Goal: Navigation & Orientation: Understand site structure

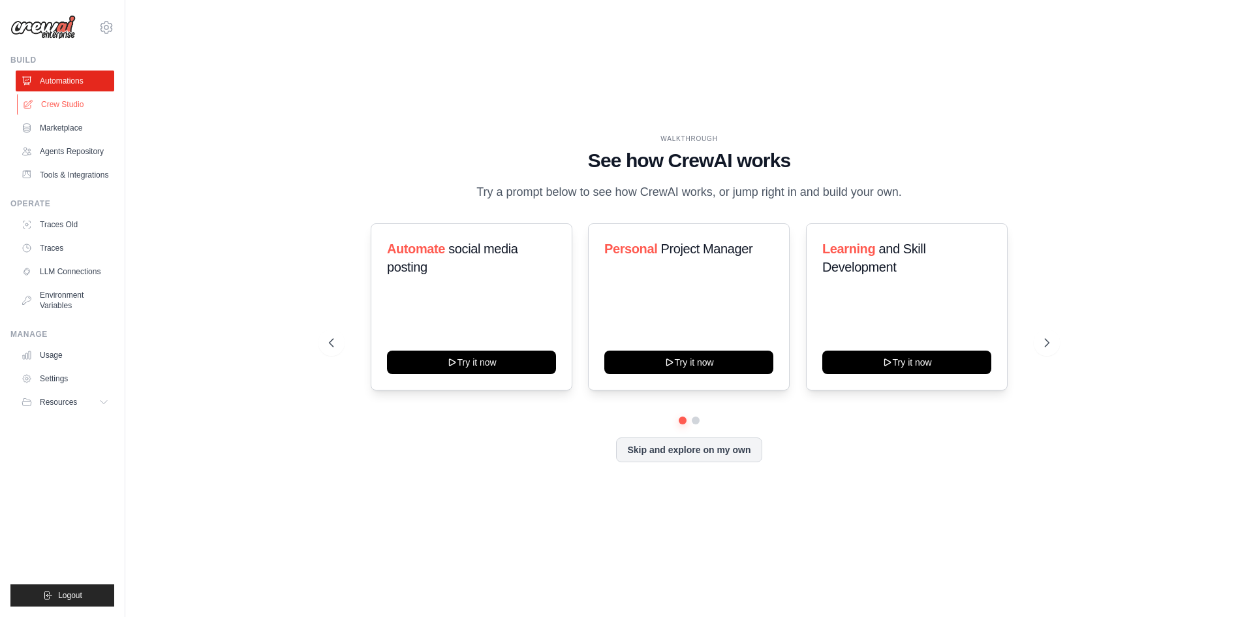
click at [61, 102] on link "Crew Studio" at bounding box center [66, 104] width 99 height 21
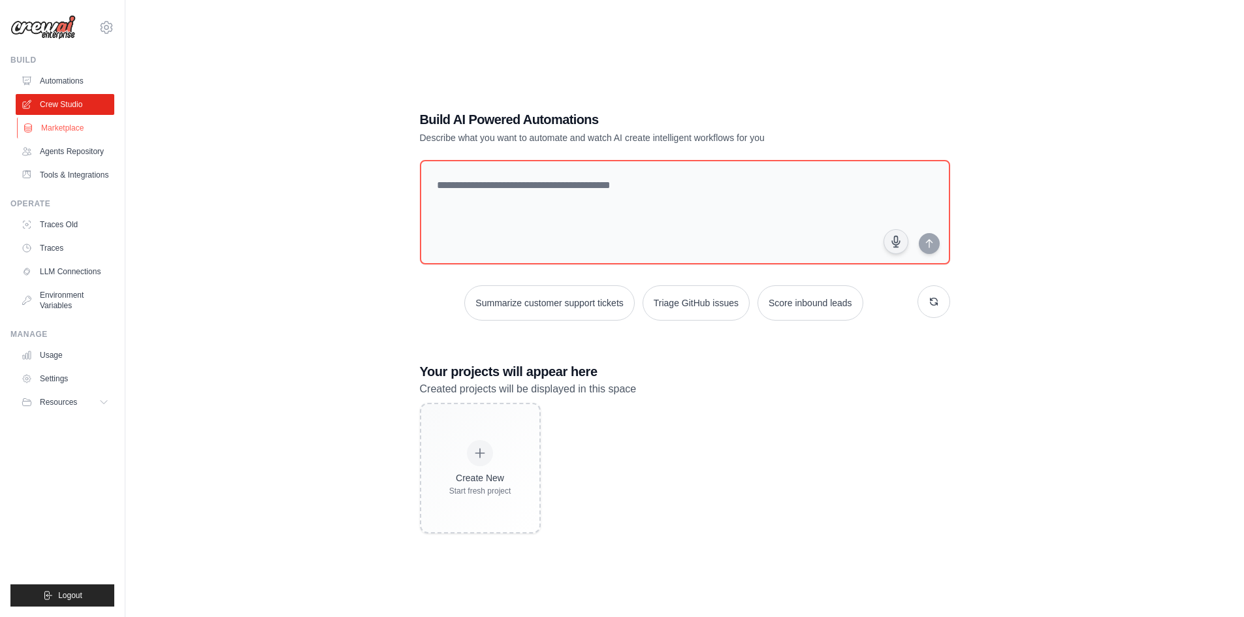
click at [45, 129] on link "Marketplace" at bounding box center [66, 128] width 99 height 21
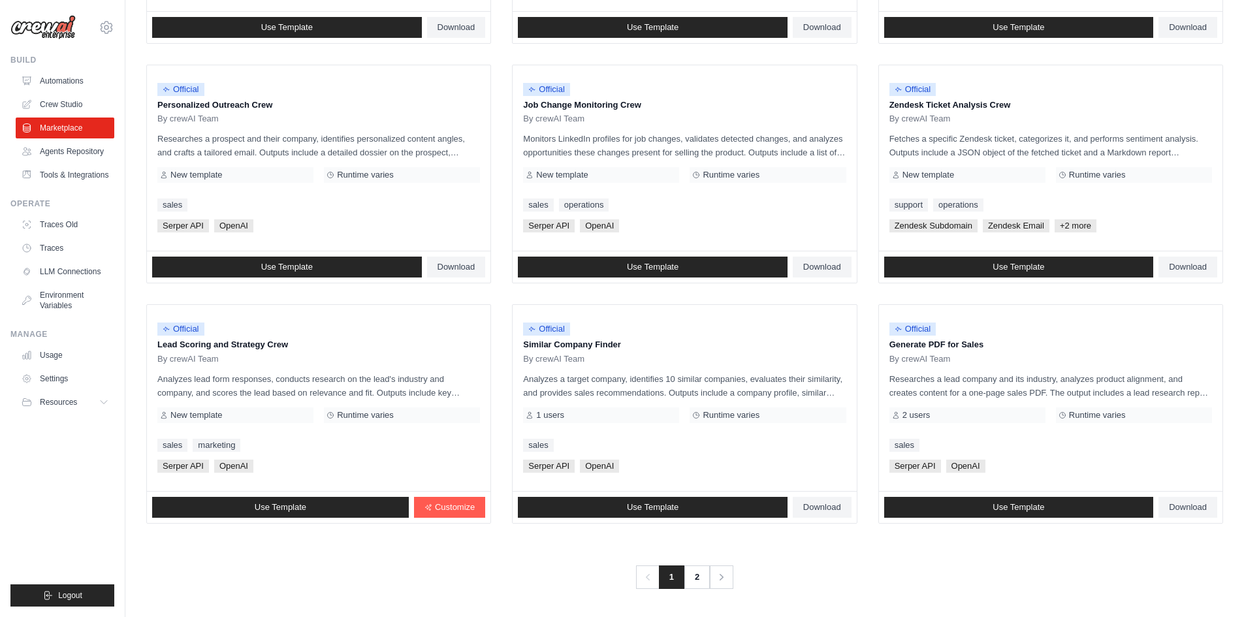
scroll to position [593, 0]
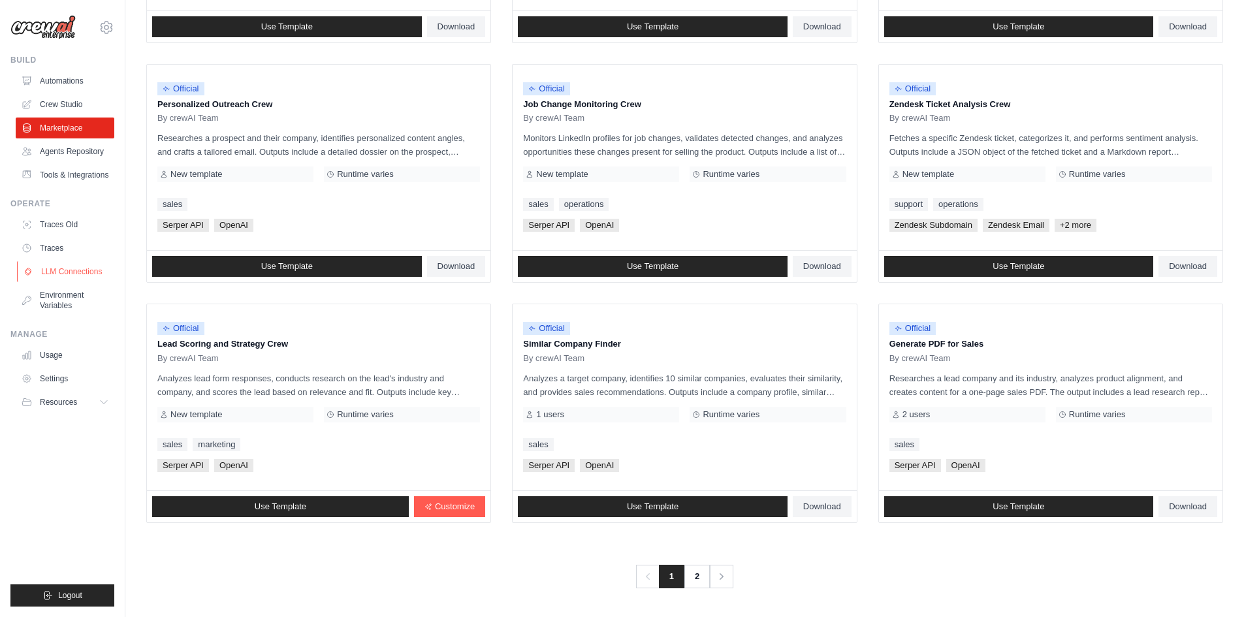
click at [75, 270] on link "LLM Connections" at bounding box center [66, 271] width 99 height 21
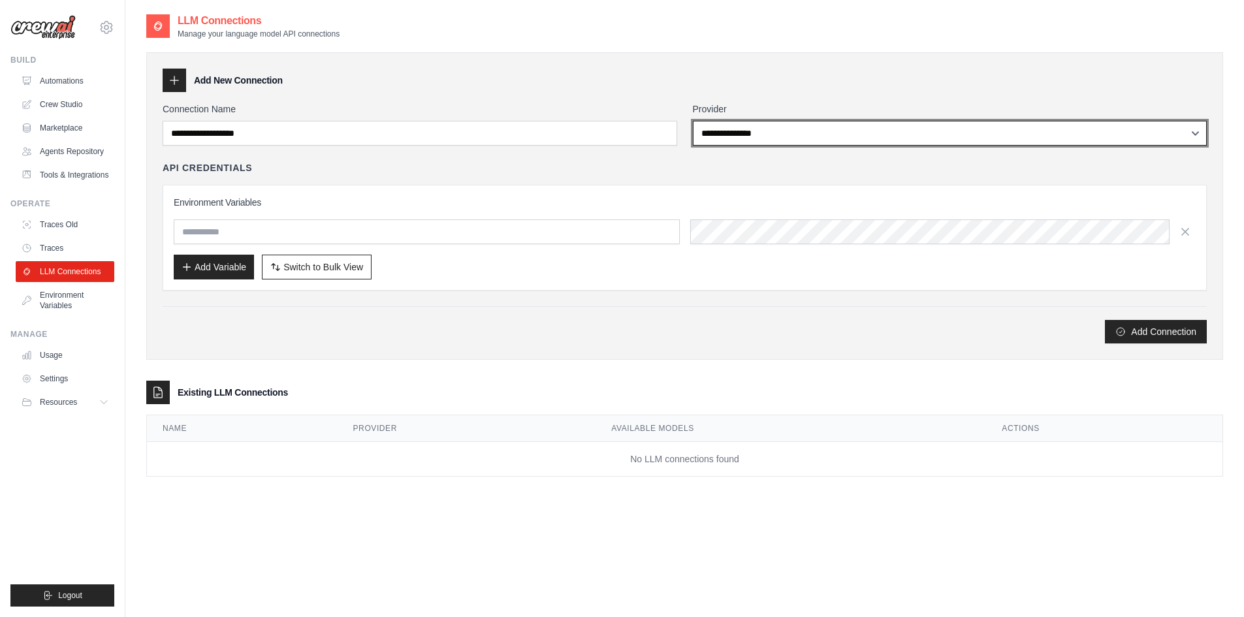
click at [707, 134] on select "**********" at bounding box center [950, 133] width 514 height 25
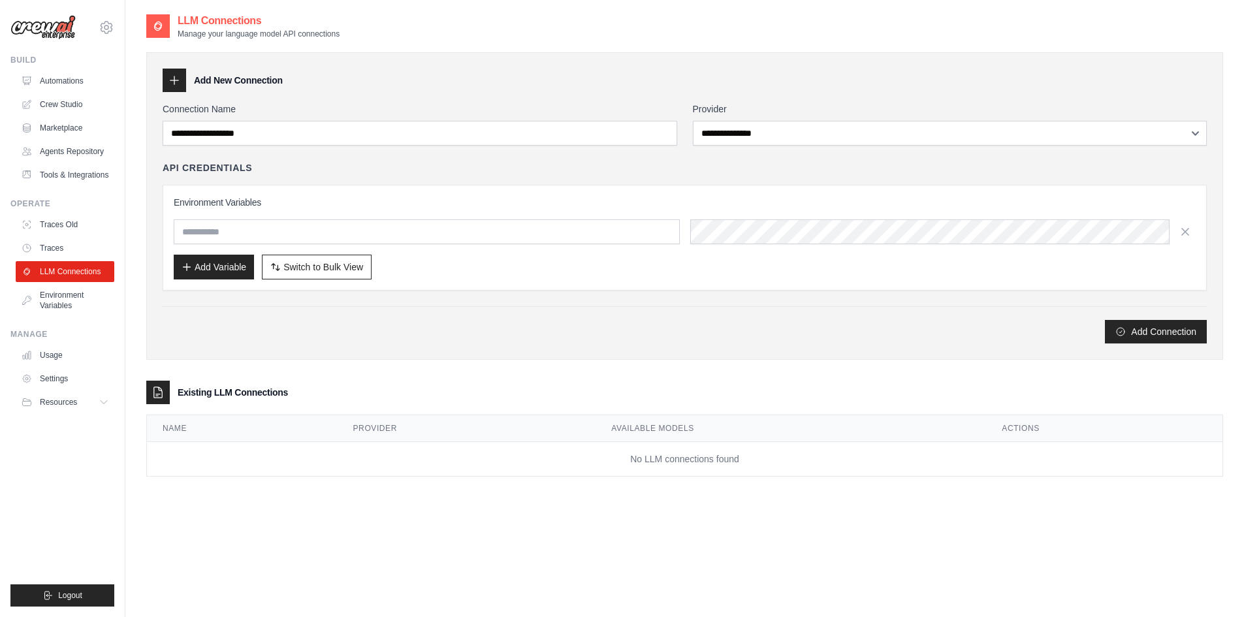
click at [638, 170] on div "API Credentials" at bounding box center [685, 167] width 1044 height 13
click at [74, 298] on link "Environment Variables" at bounding box center [66, 300] width 99 height 31
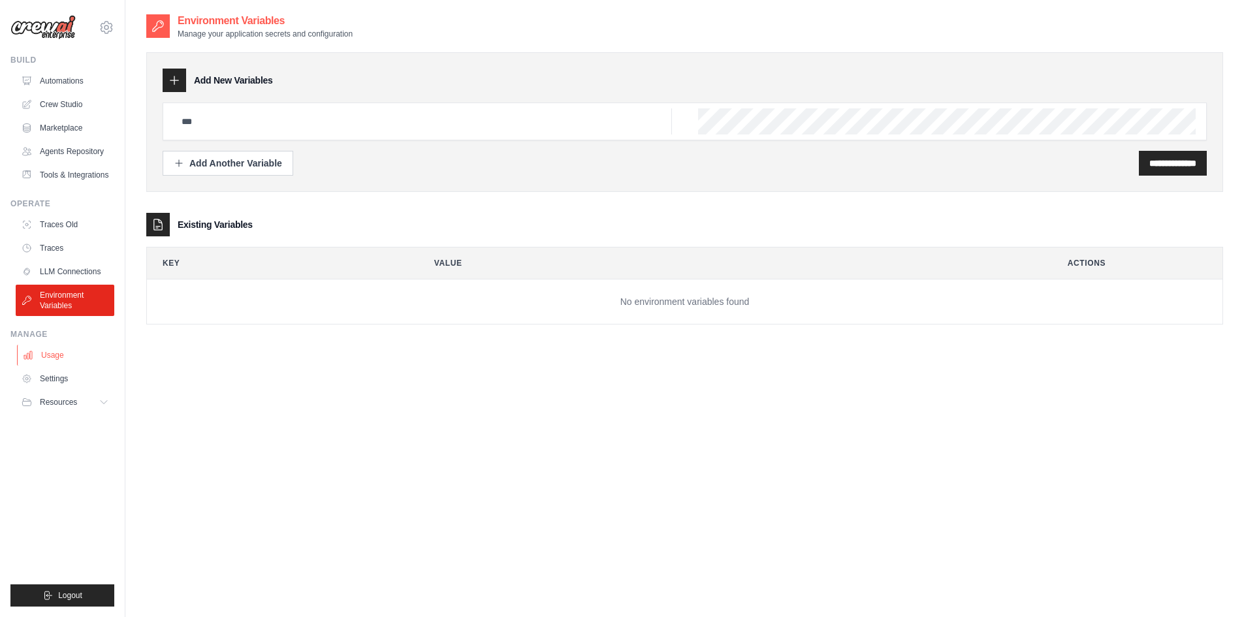
click at [73, 357] on link "Usage" at bounding box center [66, 355] width 99 height 21
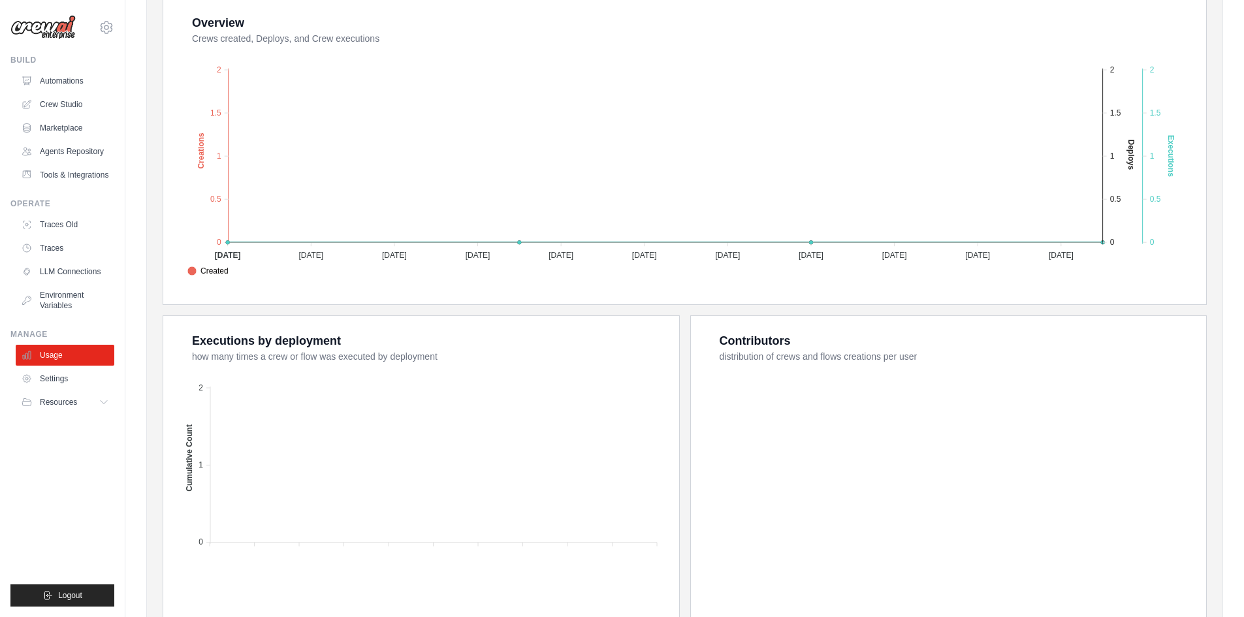
scroll to position [330, 0]
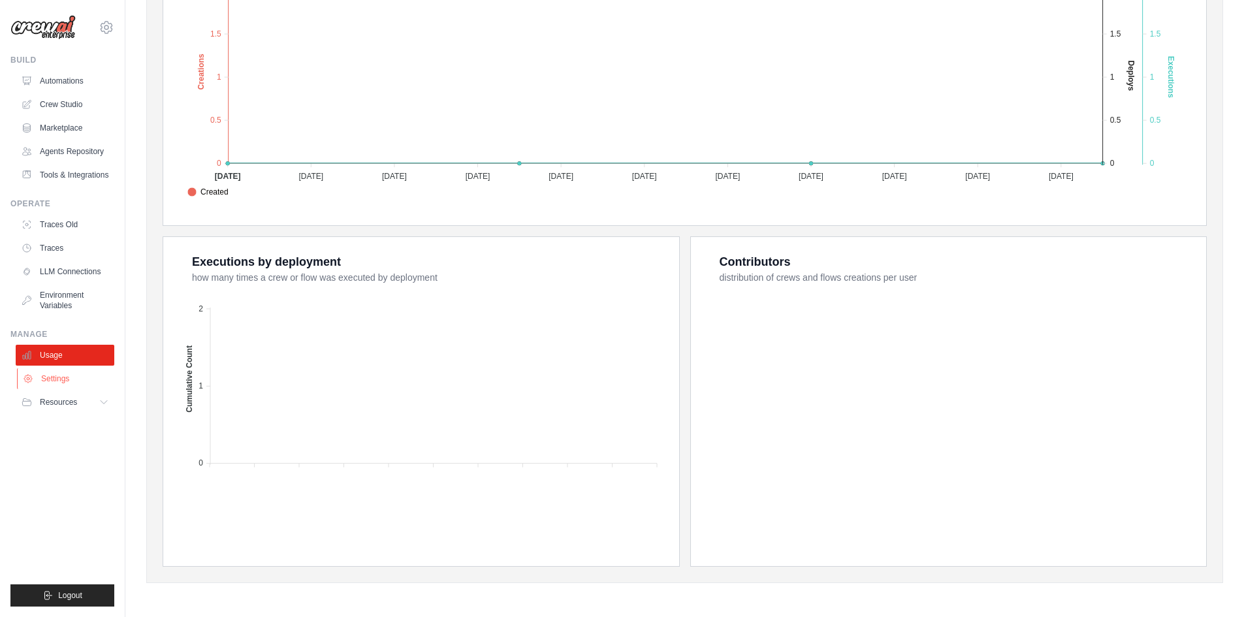
click at [41, 381] on link "Settings" at bounding box center [66, 378] width 99 height 21
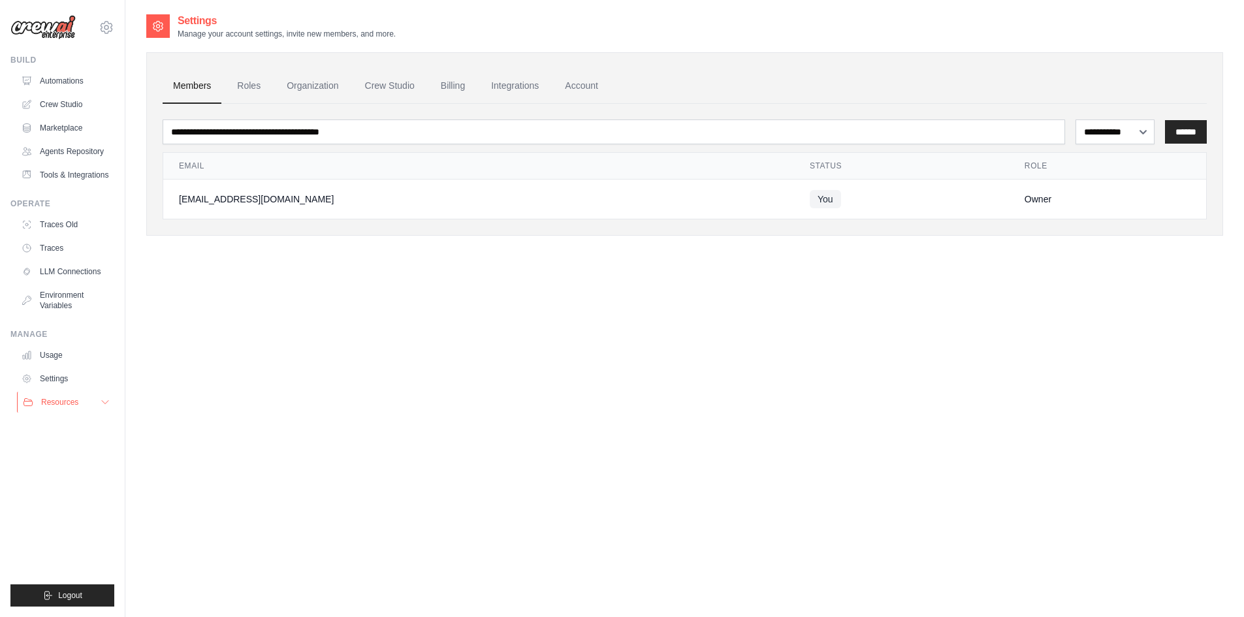
click at [50, 405] on span "Resources" at bounding box center [59, 402] width 37 height 10
click at [83, 119] on link "Marketplace" at bounding box center [66, 128] width 99 height 21
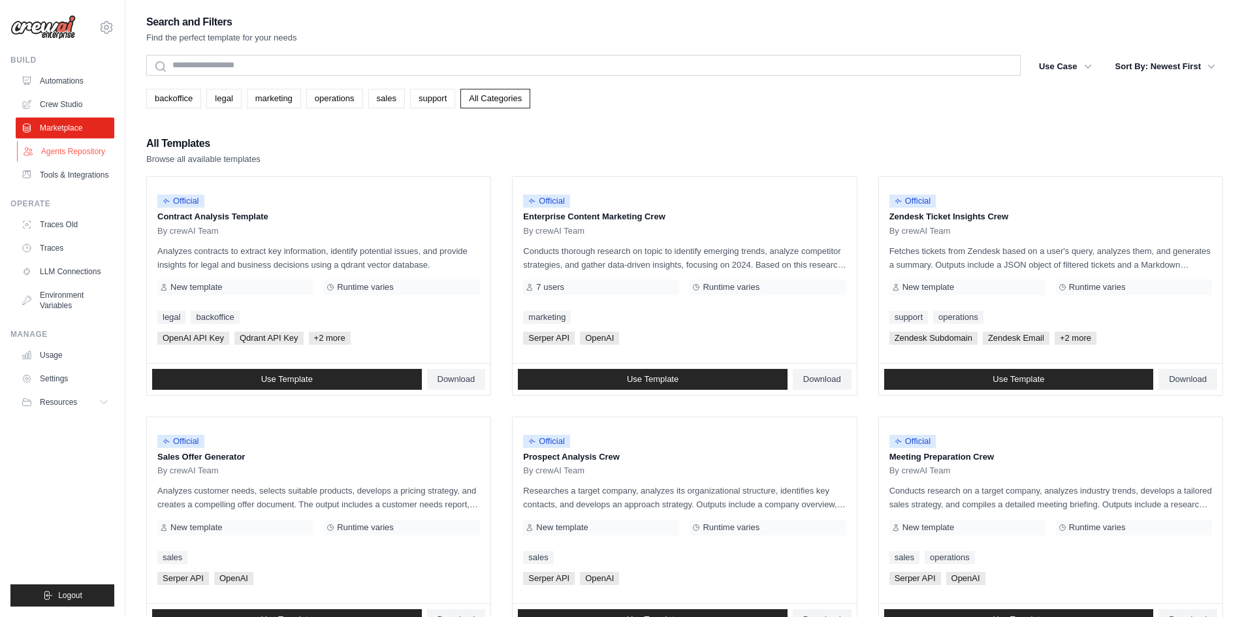
click at [80, 147] on link "Agents Repository" at bounding box center [66, 151] width 99 height 21
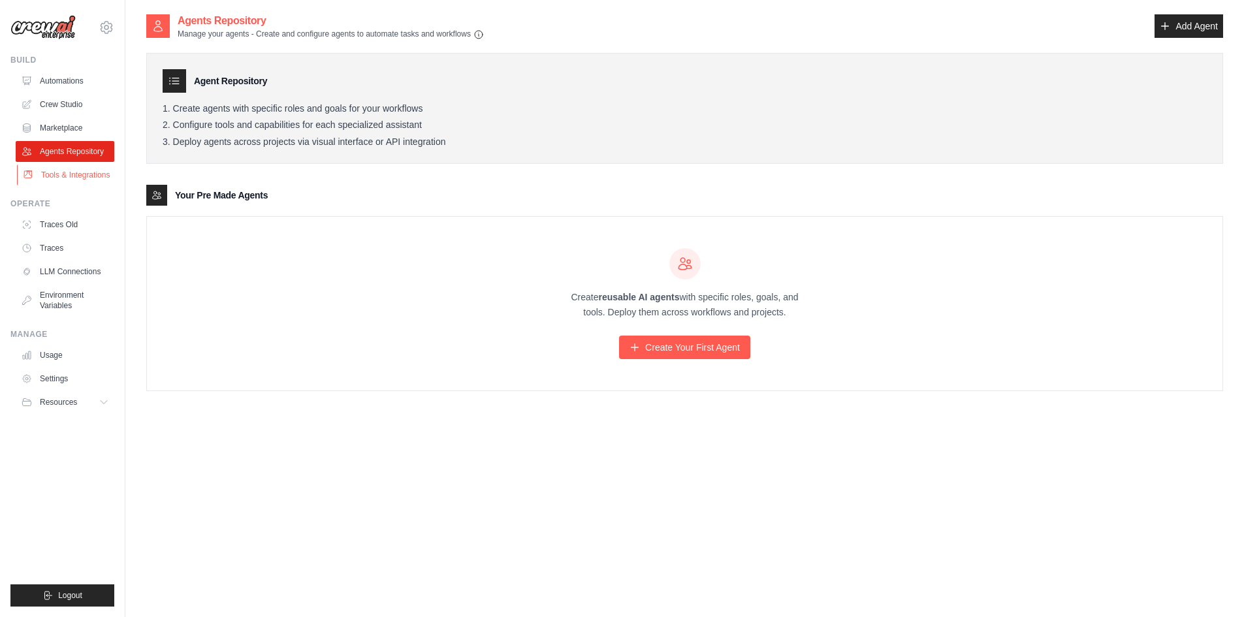
click at [97, 178] on link "Tools & Integrations" at bounding box center [66, 175] width 99 height 21
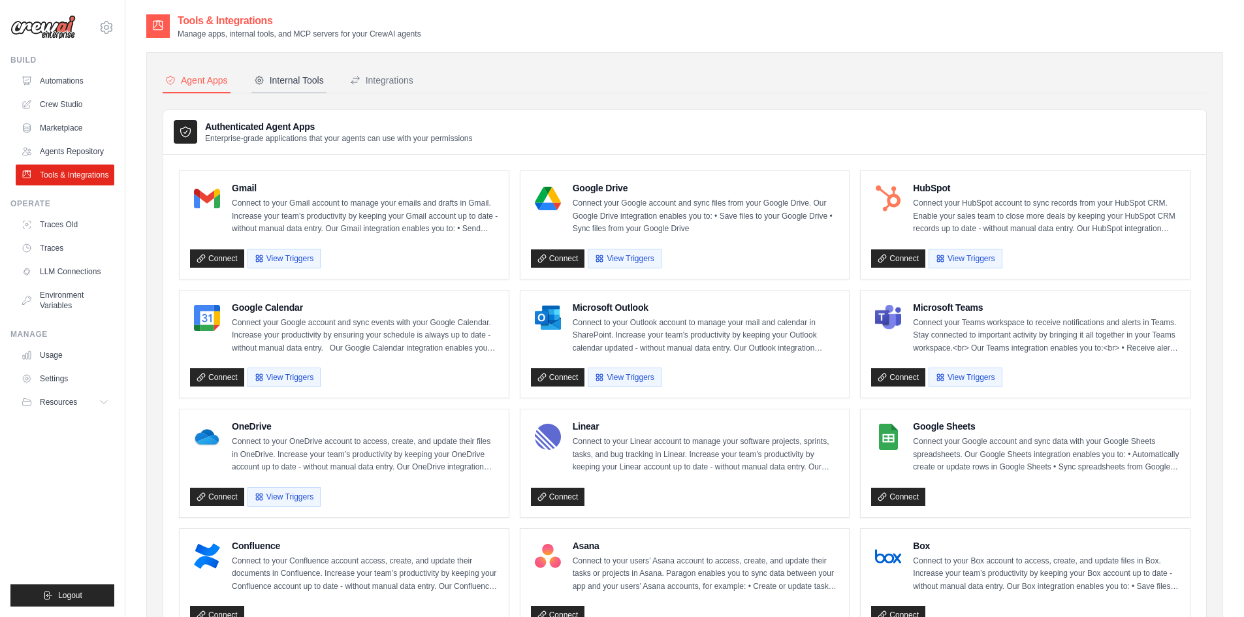
click at [296, 78] on div "Internal Tools" at bounding box center [289, 80] width 70 height 13
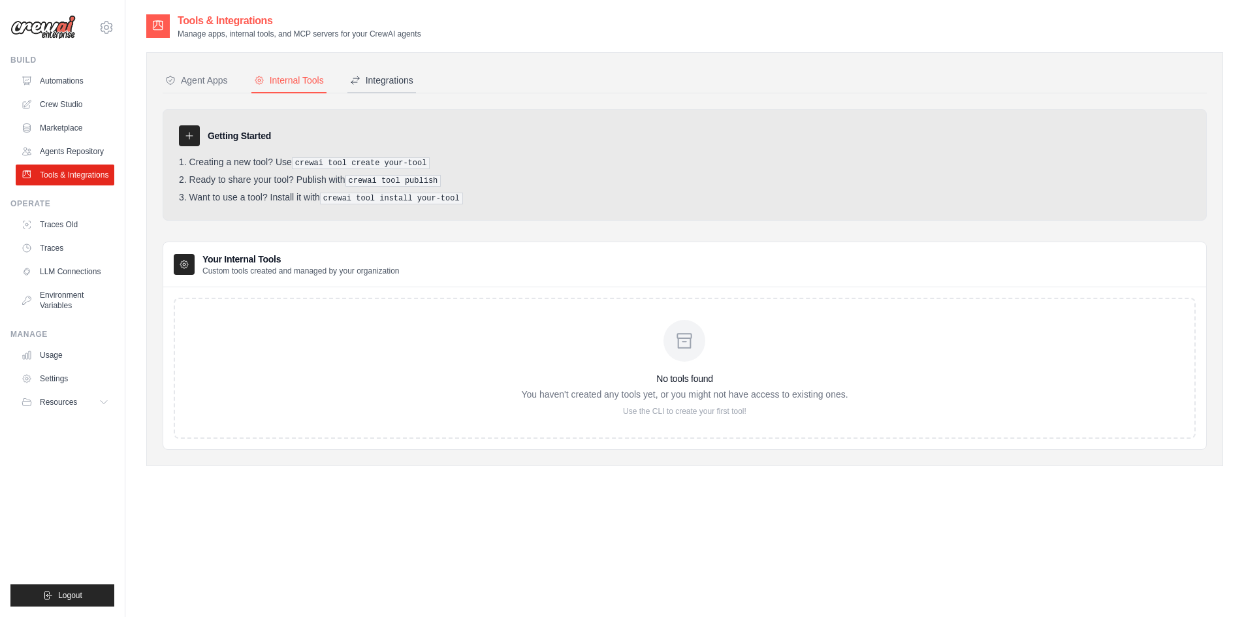
click at [377, 77] on div "Integrations" at bounding box center [381, 80] width 63 height 13
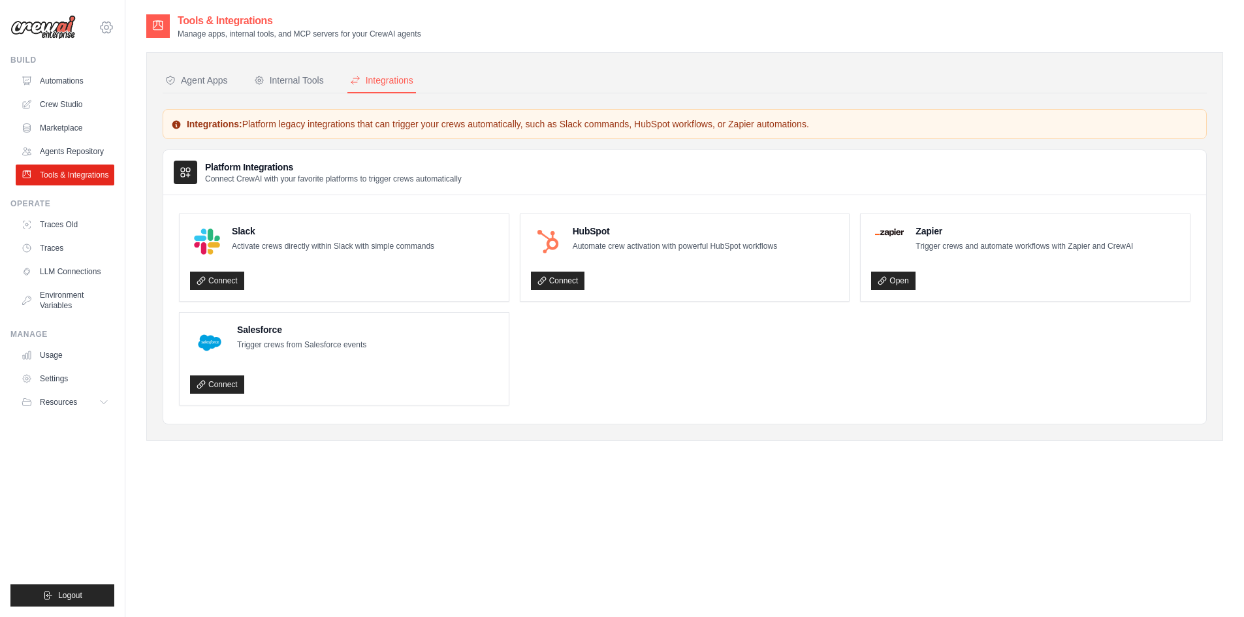
click at [109, 31] on icon at bounding box center [107, 28] width 16 height 16
click at [143, 79] on span "Settings" at bounding box center [161, 80] width 103 height 13
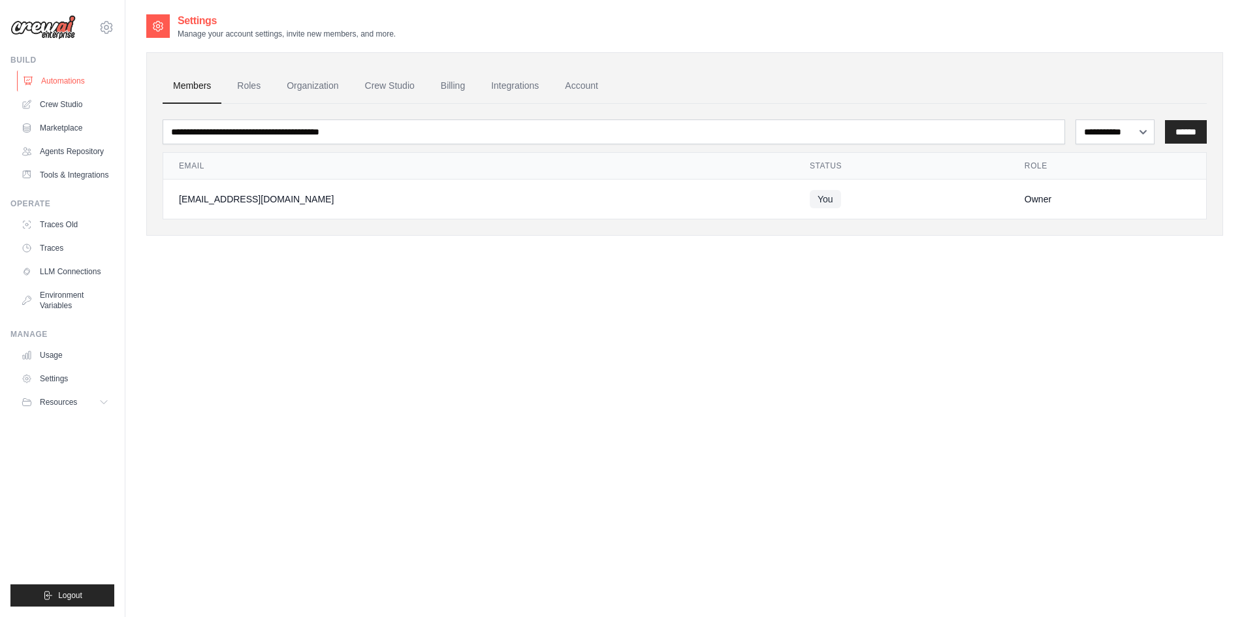
click at [87, 83] on link "Automations" at bounding box center [66, 81] width 99 height 21
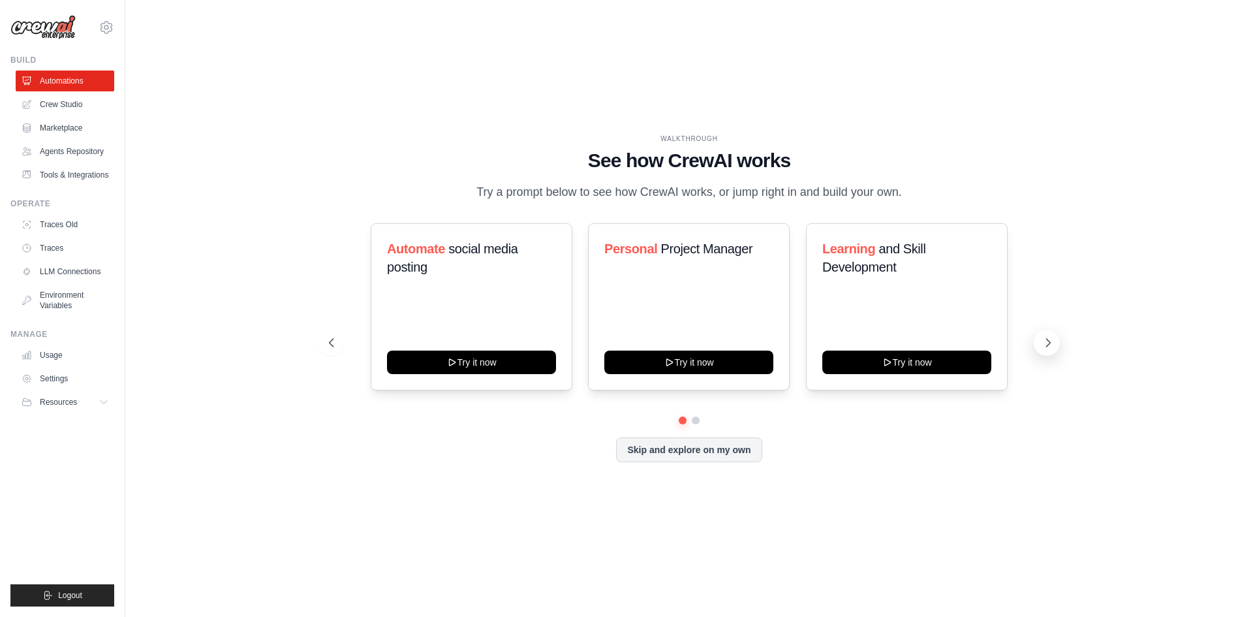
click at [1044, 338] on icon at bounding box center [1048, 342] width 13 height 13
click at [698, 463] on div "WALKTHROUGH See how [PERSON_NAME] works Try a prompt below to see how [PERSON_N…" at bounding box center [689, 308] width 752 height 349
click at [710, 453] on button "Skip and explore on my own" at bounding box center [689, 448] width 146 height 25
